Goal: Information Seeking & Learning: Learn about a topic

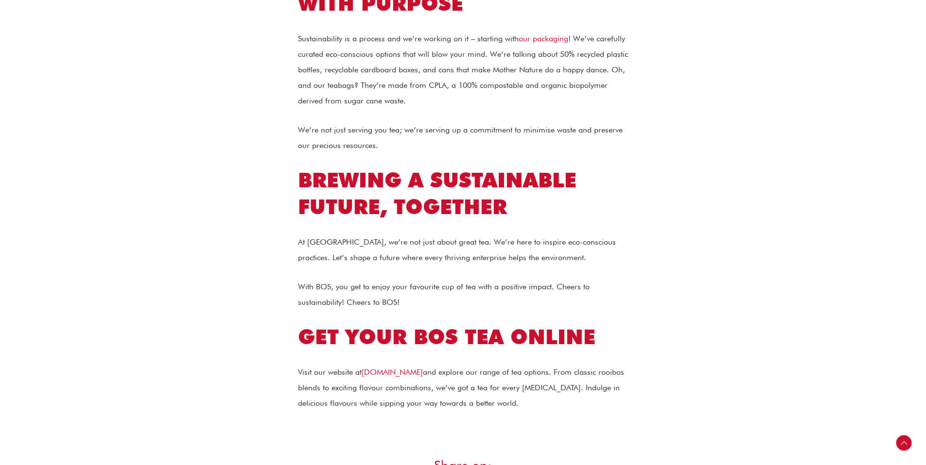
scroll to position [1588, 0]
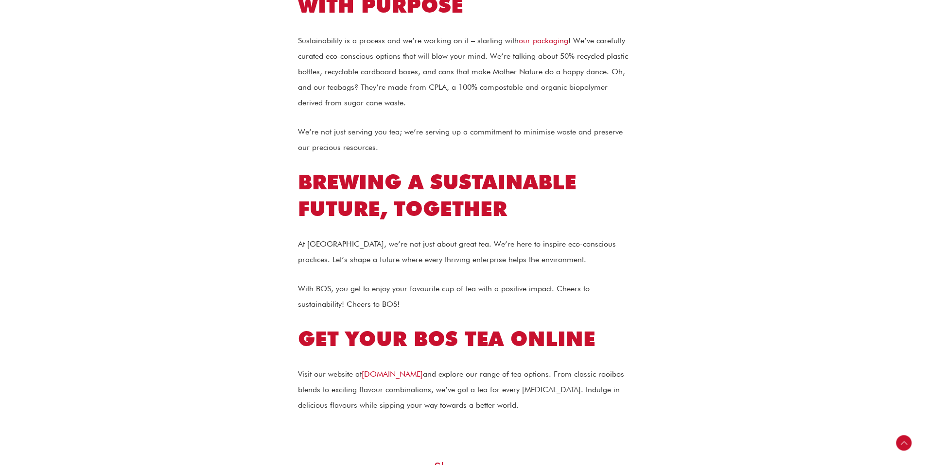
click at [401, 92] on p "Sustainability is a process and we’re working on it – starting with our packagi…" at bounding box center [463, 72] width 330 height 78
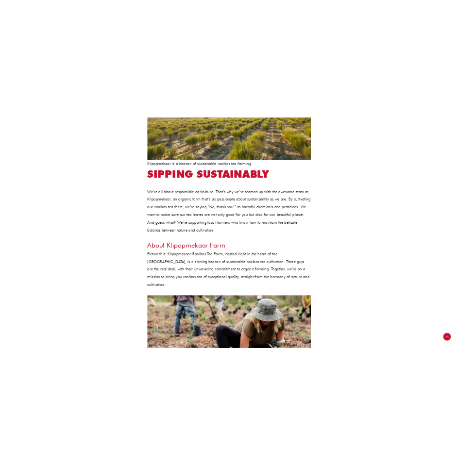
scroll to position [505, 0]
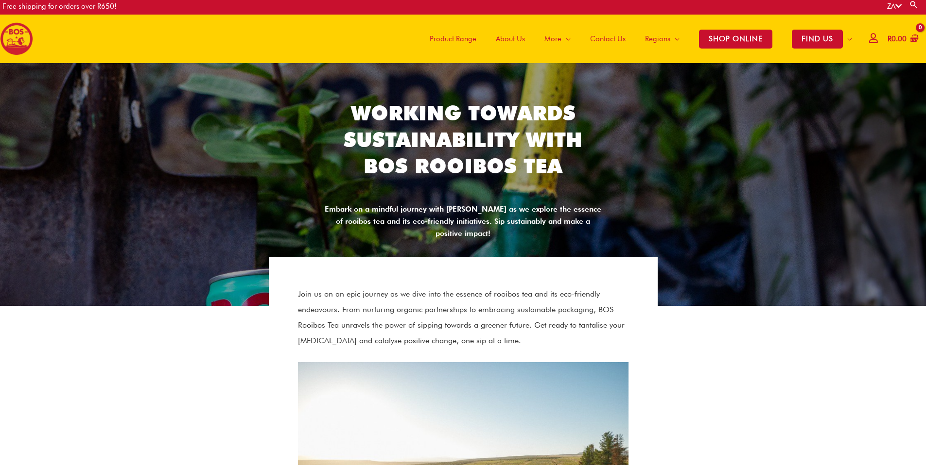
scroll to position [1150, 0]
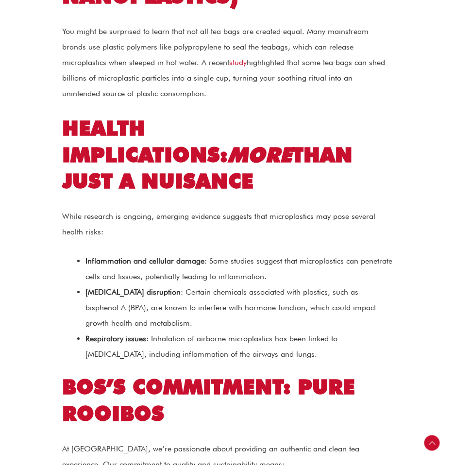
scroll to position [717, 0]
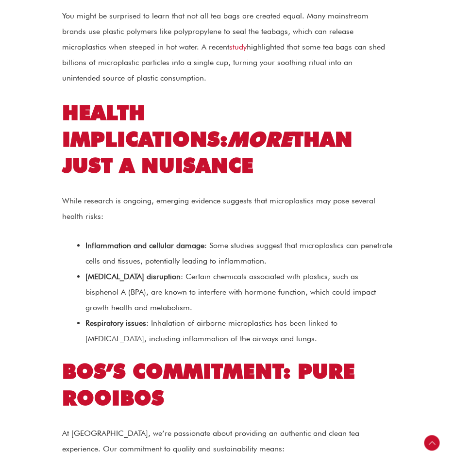
click at [221, 100] on h2 "HEALTH IMPLICATIONS: MORE THAN JUST A NUISANCE" at bounding box center [227, 140] width 330 height 80
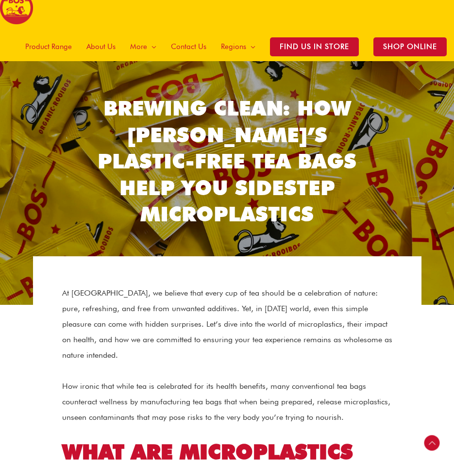
scroll to position [0, 0]
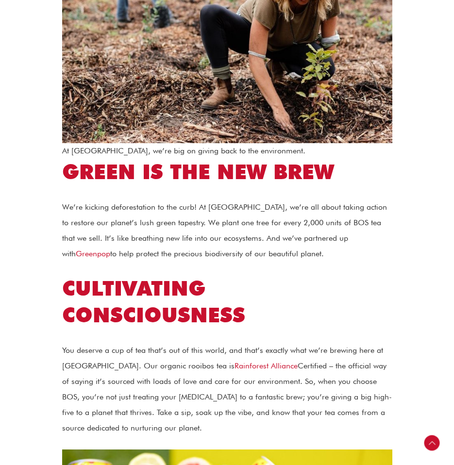
scroll to position [943, 0]
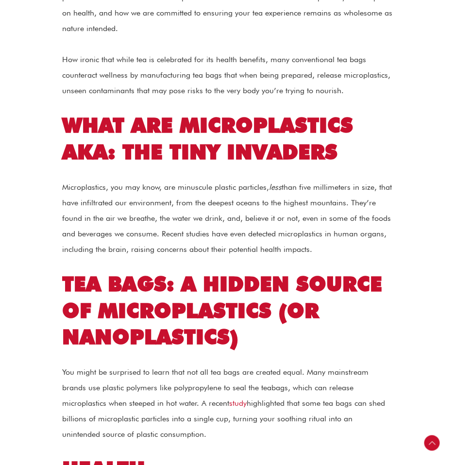
scroll to position [360, 0]
